Goal: Check status

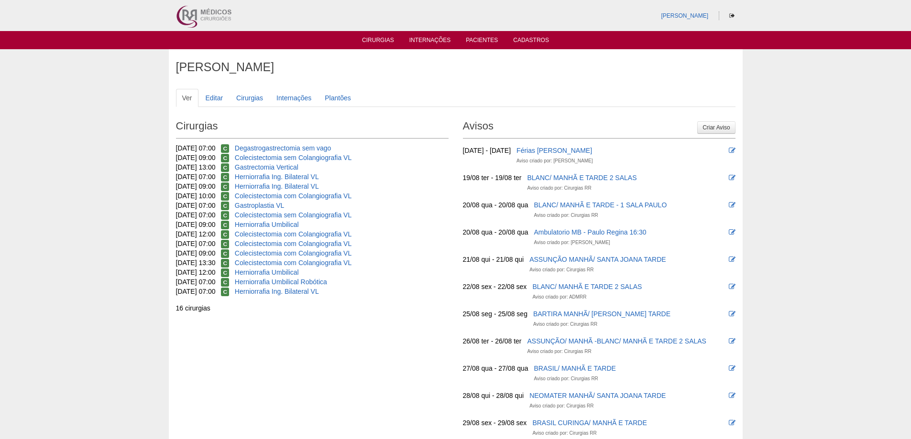
click at [377, 33] on ul "Cirurgias Internações Pacientes Cadastros" at bounding box center [455, 40] width 911 height 18
click at [377, 39] on link "Cirurgias" at bounding box center [378, 41] width 32 height 8
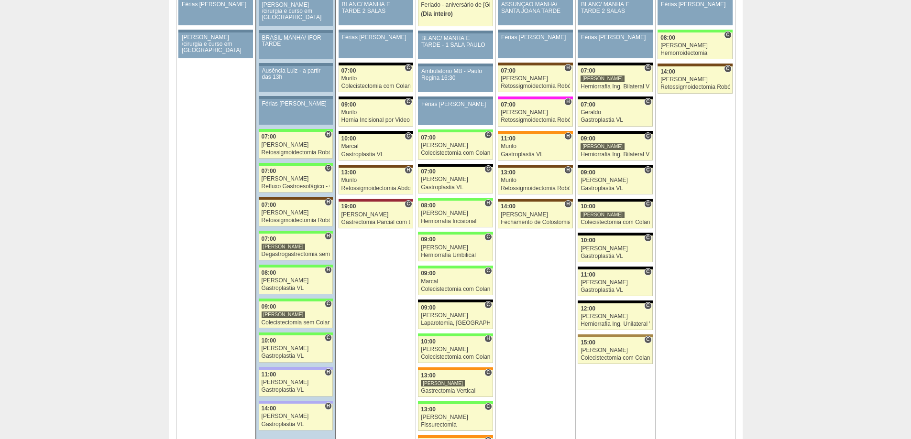
scroll to position [1530, 0]
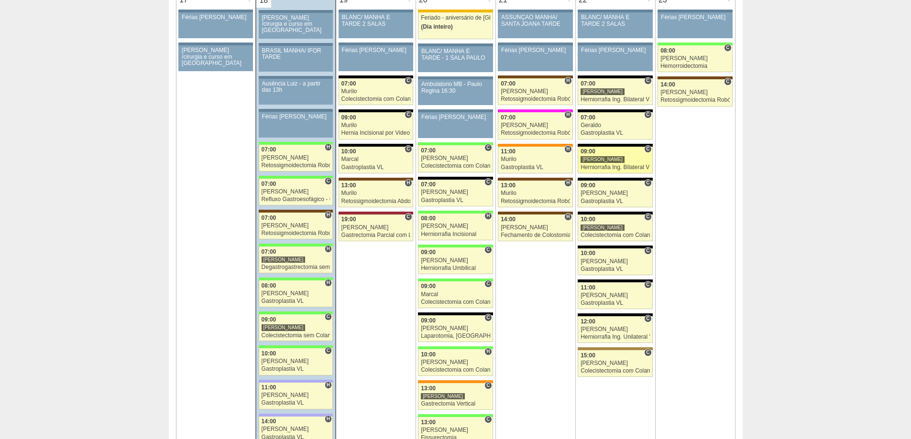
click at [625, 159] on div "[PERSON_NAME]" at bounding box center [614, 159] width 69 height 6
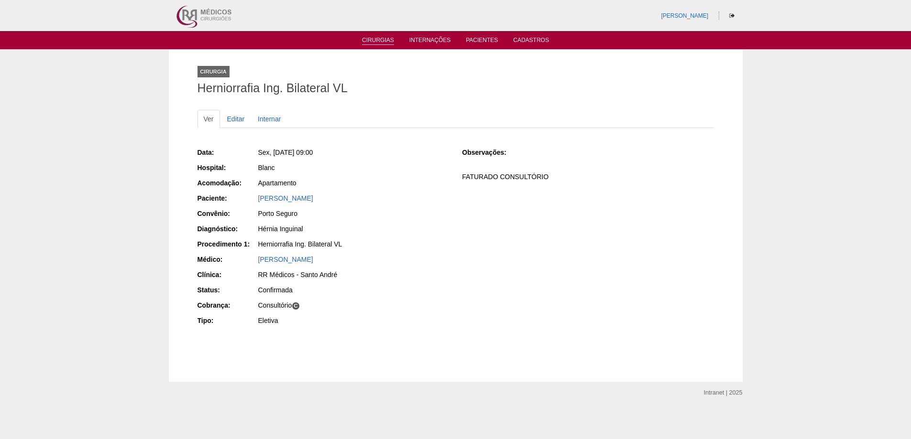
click at [376, 36] on li "Cirurgias" at bounding box center [377, 40] width 45 height 8
click at [370, 44] on link "Cirurgias" at bounding box center [378, 41] width 32 height 8
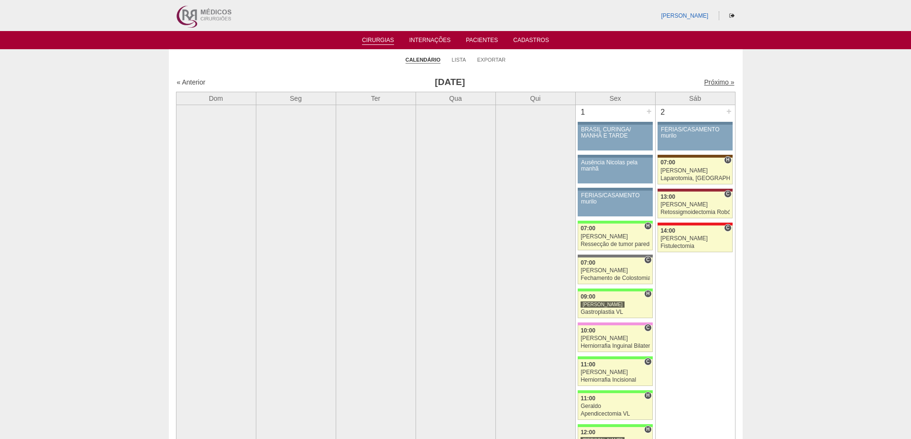
click at [711, 80] on link "Próximo »" at bounding box center [719, 82] width 30 height 8
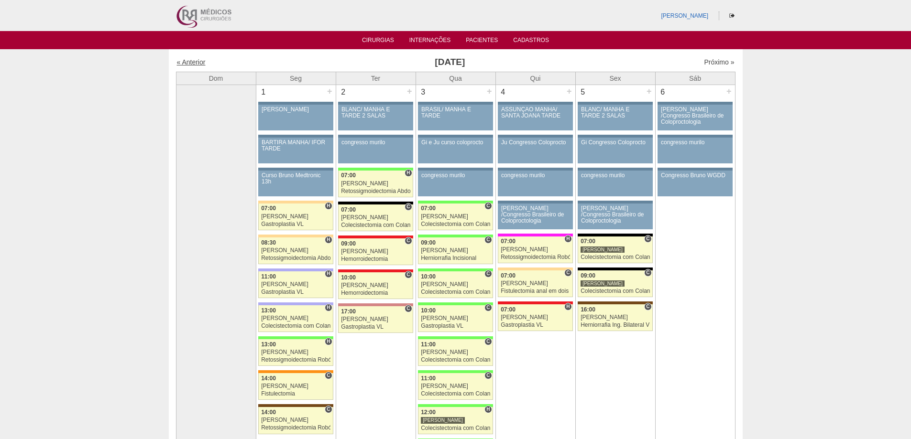
click at [203, 63] on link "« Anterior" at bounding box center [191, 62] width 29 height 8
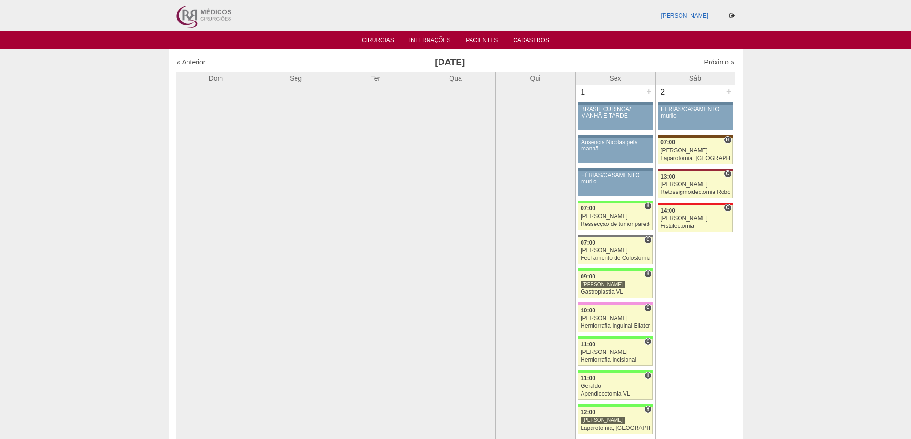
click at [704, 61] on link "Próximo »" at bounding box center [719, 62] width 30 height 8
